Goal: Task Accomplishment & Management: Manage account settings

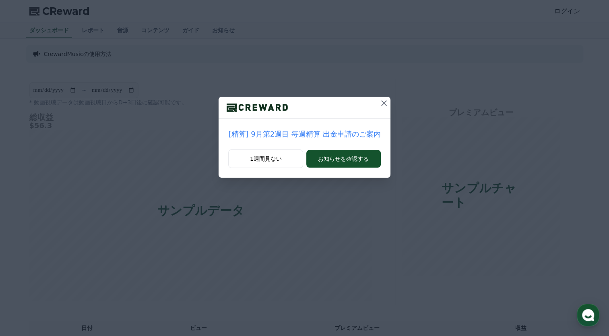
click at [382, 105] on icon at bounding box center [384, 103] width 10 height 10
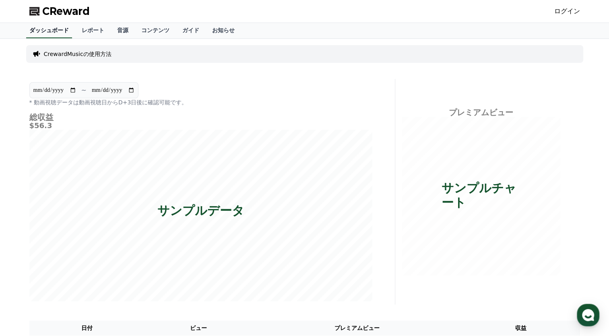
click at [38, 30] on link "ダッシュボード" at bounding box center [49, 30] width 46 height 15
click at [81, 29] on link "レポート" at bounding box center [92, 30] width 35 height 15
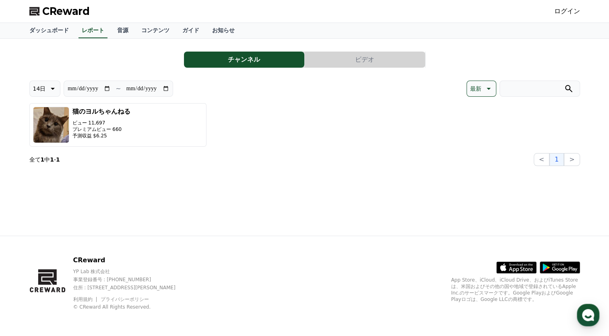
click at [241, 125] on div "猫のヨルちゃんねる ビュー 11,697 プレミアムビュー 660 予測収益 $6.25" at bounding box center [304, 125] width 551 height 44
click at [136, 31] on link "コンテンツ" at bounding box center [155, 30] width 41 height 15
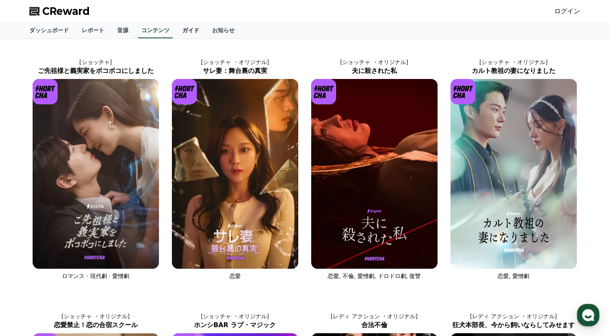
click at [176, 32] on link "ガイド" at bounding box center [191, 30] width 30 height 15
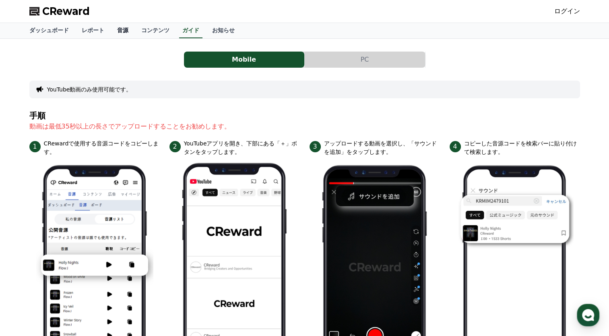
click at [111, 33] on link "音源" at bounding box center [123, 30] width 24 height 15
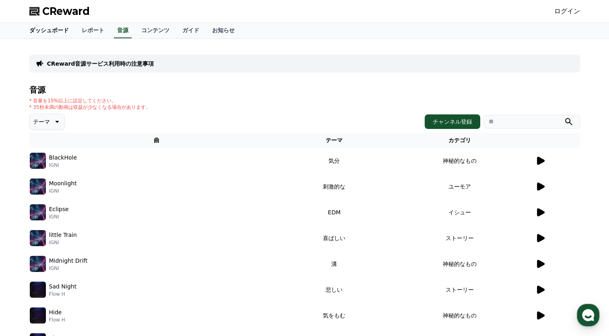
click at [48, 30] on link "ダッシュボード" at bounding box center [49, 30] width 52 height 15
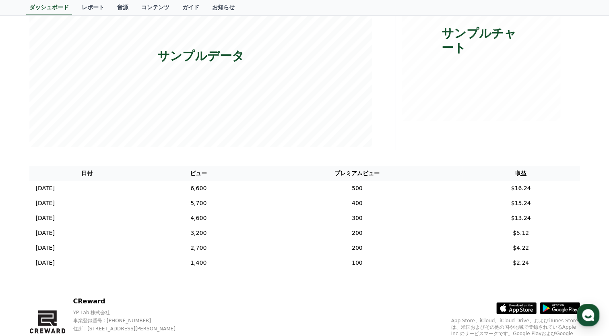
scroll to position [34, 0]
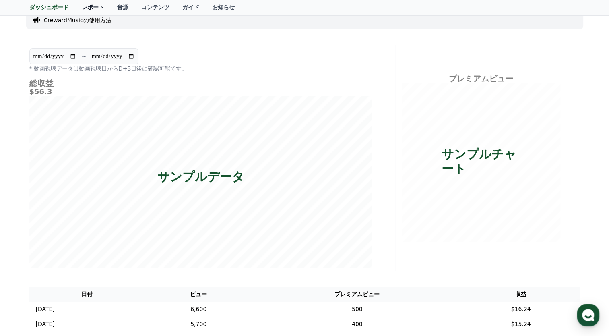
click at [82, 5] on link "レポート" at bounding box center [92, 7] width 35 height 15
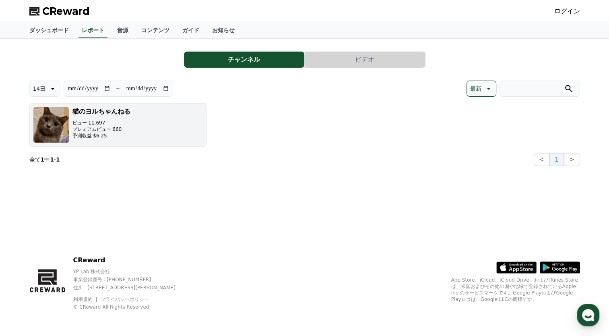
click at [82, 134] on p "予測収益 $6.25" at bounding box center [102, 136] width 58 height 6
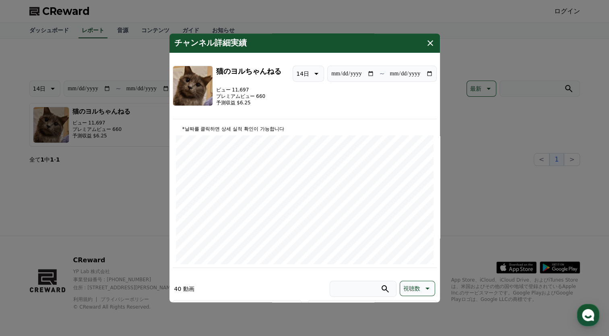
click at [427, 43] on icon "modal" at bounding box center [431, 43] width 10 height 10
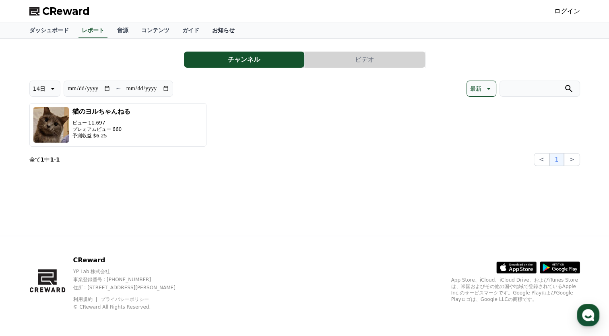
click at [206, 34] on link "お知らせ" at bounding box center [223, 30] width 35 height 15
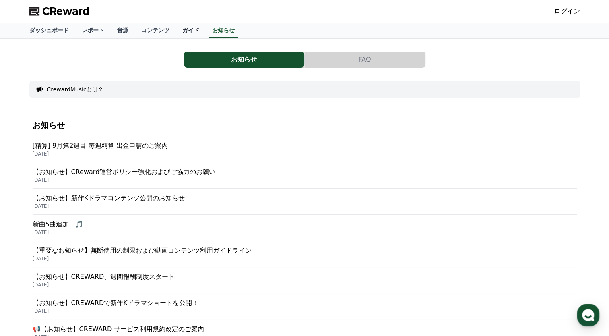
click at [176, 31] on link "ガイド" at bounding box center [191, 30] width 30 height 15
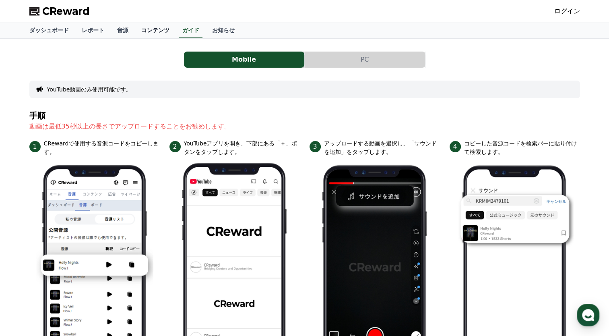
click at [145, 30] on link "コンテンツ" at bounding box center [155, 30] width 41 height 15
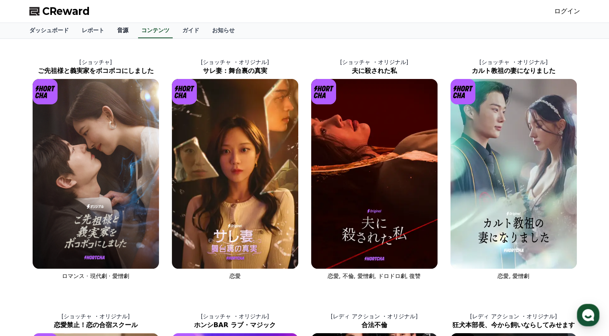
click at [111, 33] on link "音源" at bounding box center [123, 30] width 24 height 15
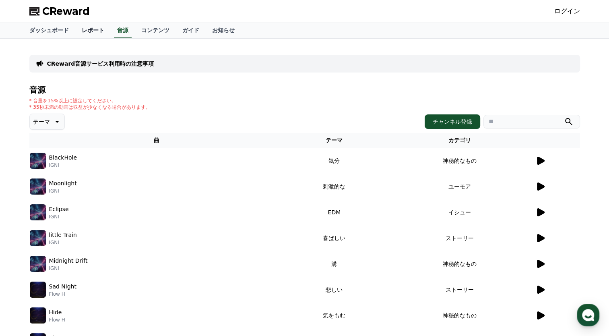
click at [75, 34] on link "レポート" at bounding box center [92, 30] width 35 height 15
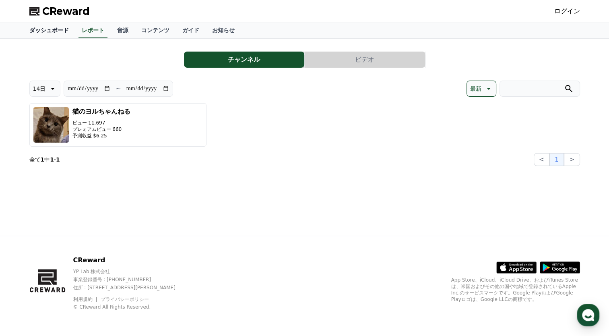
click at [50, 32] on link "ダッシュボード" at bounding box center [49, 30] width 52 height 15
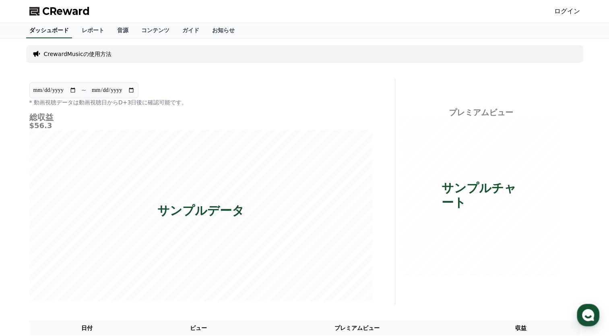
click at [50, 31] on link "ダッシュボード" at bounding box center [49, 30] width 46 height 15
click at [125, 56] on div "CrewardMusicの使用方法" at bounding box center [304, 54] width 557 height 18
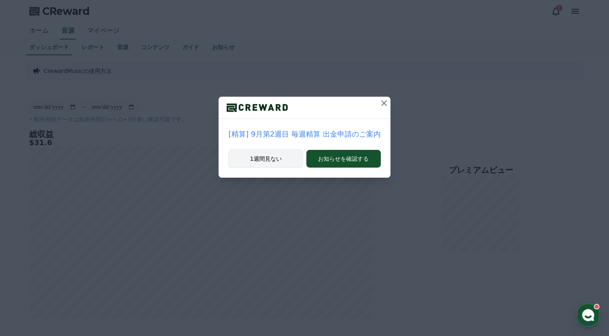
click at [278, 163] on button "1週間見ない" at bounding box center [265, 158] width 75 height 19
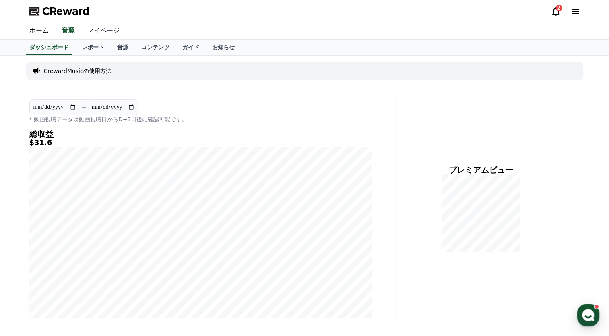
click at [91, 27] on link "マイページ" at bounding box center [103, 31] width 45 height 17
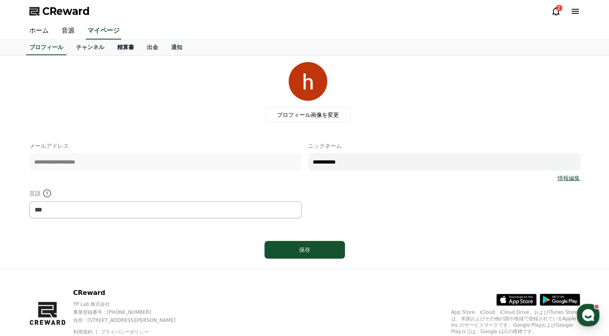
click at [111, 49] on link "精算書" at bounding box center [126, 47] width 30 height 15
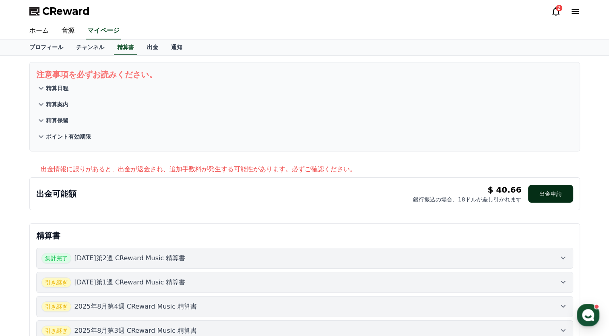
click at [279, 197] on button "出金申請" at bounding box center [550, 194] width 45 height 18
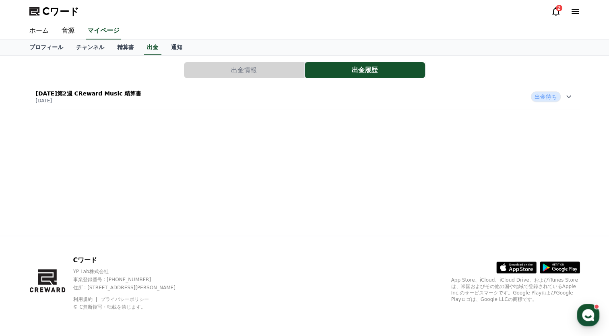
click at [263, 62] on button "出金情報" at bounding box center [244, 70] width 120 height 16
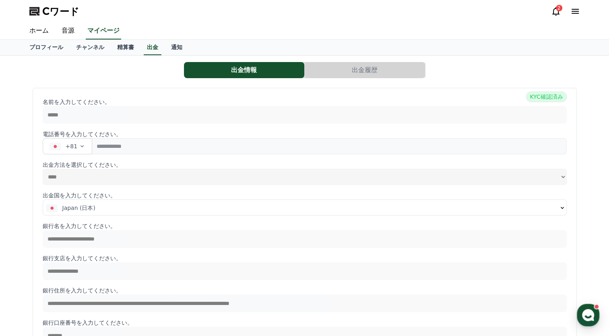
click at [361, 75] on button "出金履歴" at bounding box center [365, 70] width 120 height 16
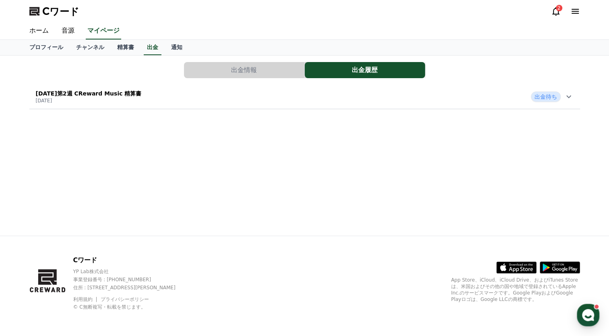
click at [240, 75] on button "出金情報" at bounding box center [244, 70] width 120 height 16
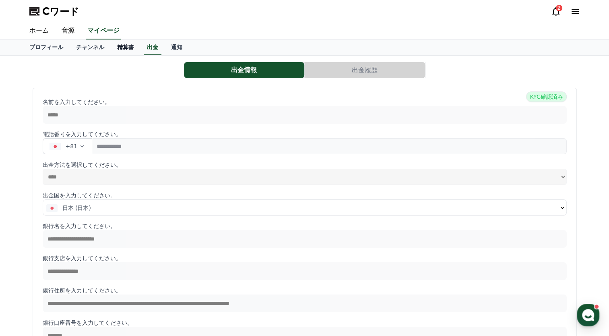
click at [117, 50] on font "精算書" at bounding box center [125, 47] width 17 height 6
